Goal: Find specific page/section: Find specific page/section

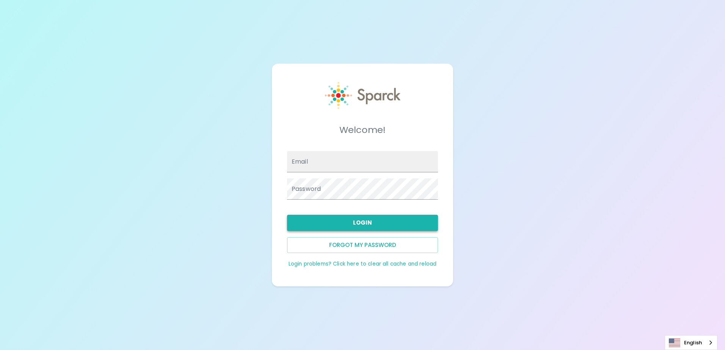
type input "[EMAIL_ADDRESS][DOMAIN_NAME]"
click at [384, 226] on button "Login" at bounding box center [362, 223] width 151 height 16
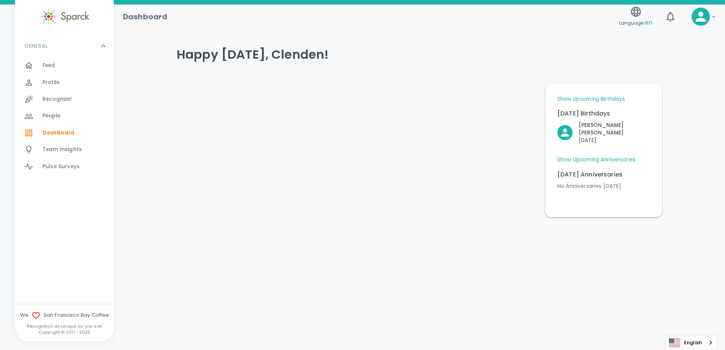
click at [592, 156] on link "Show Upcoming Anniversaries" at bounding box center [596, 160] width 78 height 8
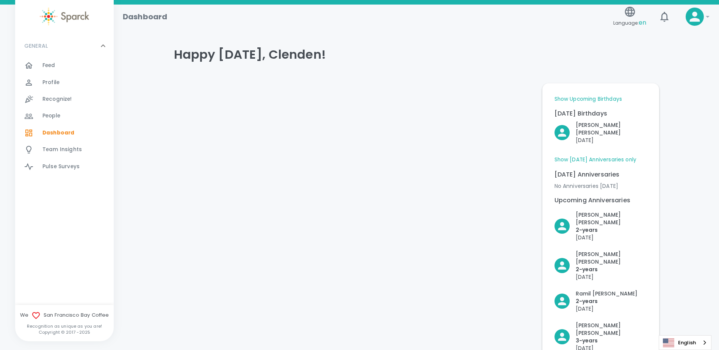
click at [612, 98] on link "Show Upcoming Birthdays" at bounding box center [588, 100] width 67 height 8
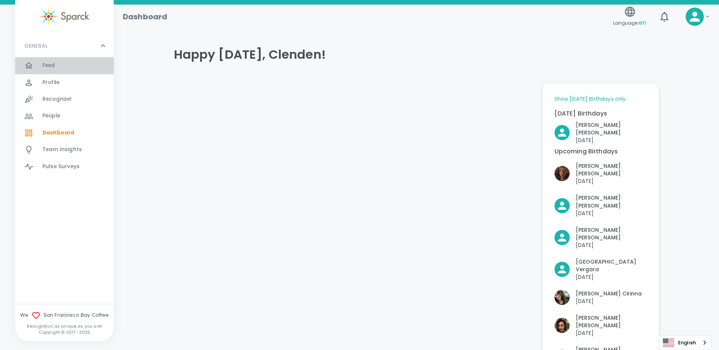
click at [69, 66] on div "Feed 0" at bounding box center [77, 65] width 71 height 11
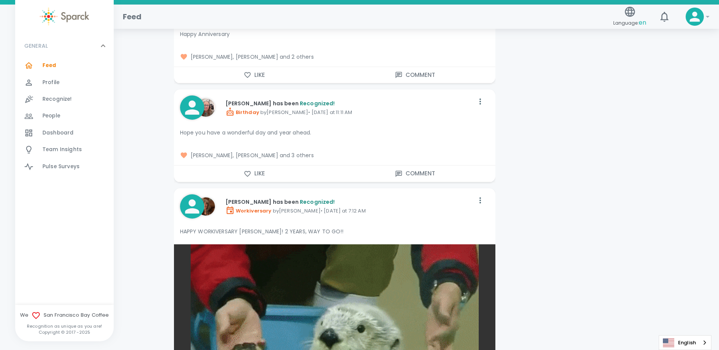
scroll to position [1175, 0]
